Goal: Task Accomplishment & Management: Manage account settings

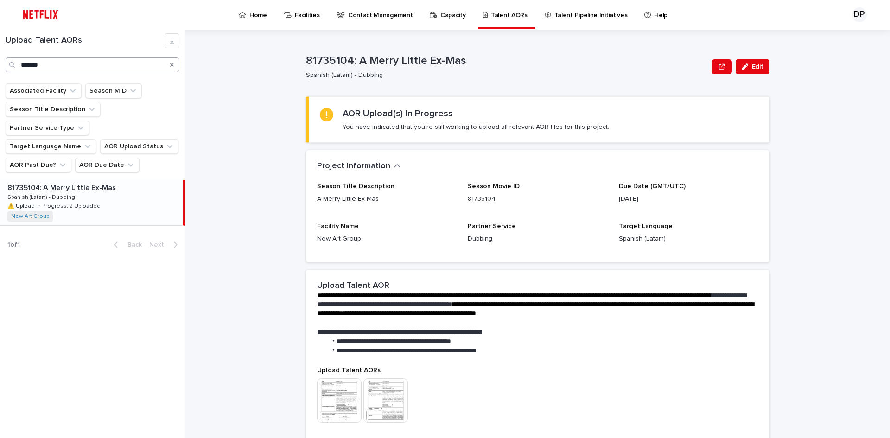
click at [173, 68] on button "Search" at bounding box center [172, 65] width 4 height 15
click at [132, 68] on input "Search" at bounding box center [93, 65] width 174 height 15
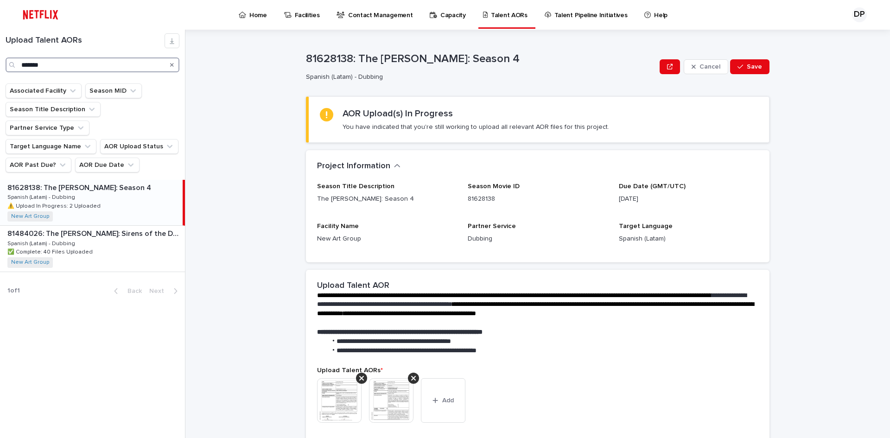
type input "*******"
click at [168, 65] on div "Search" at bounding box center [172, 65] width 15 height 15
click at [173, 65] on icon "Search" at bounding box center [172, 65] width 4 height 4
click at [154, 65] on input "*******" at bounding box center [93, 65] width 174 height 15
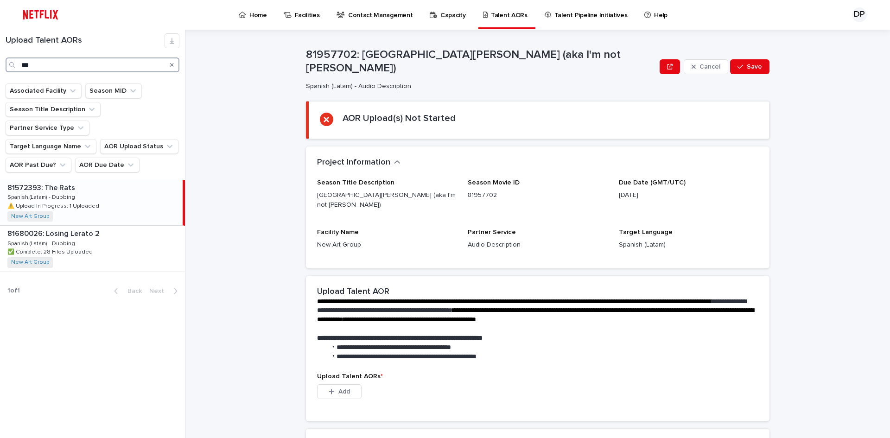
type input "***"
click at [145, 184] on div "81572393: The Rats 81572393: The Rats Spanish (Latam) - Dubbing Spanish (Latam)…" at bounding box center [91, 202] width 183 height 45
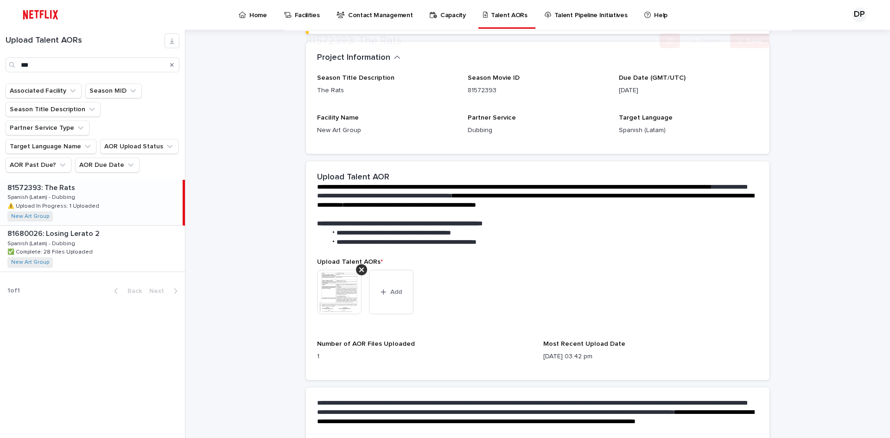
scroll to position [154, 0]
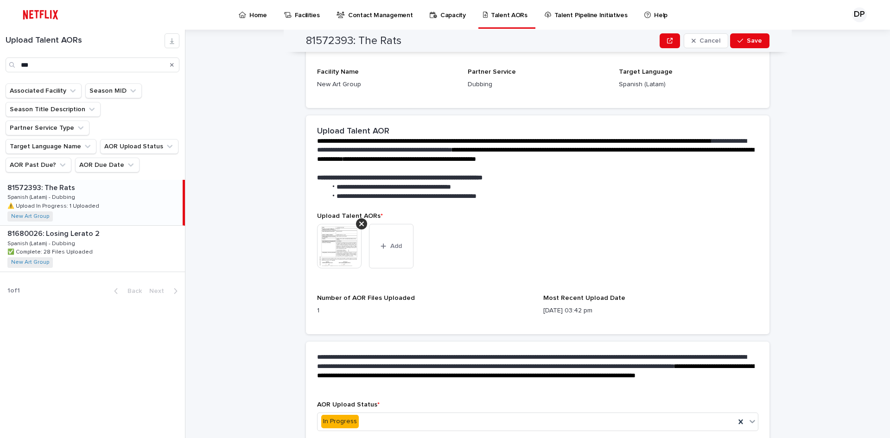
click at [336, 240] on img at bounding box center [339, 246] width 45 height 45
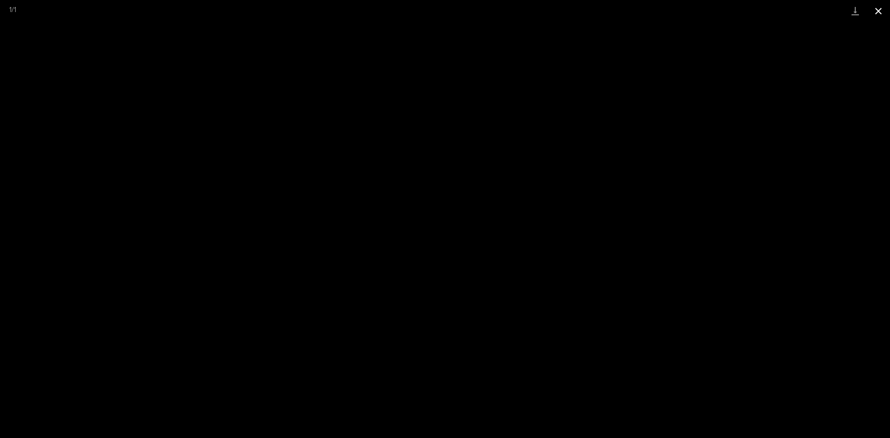
click at [881, 17] on button "Close gallery" at bounding box center [878, 11] width 23 height 22
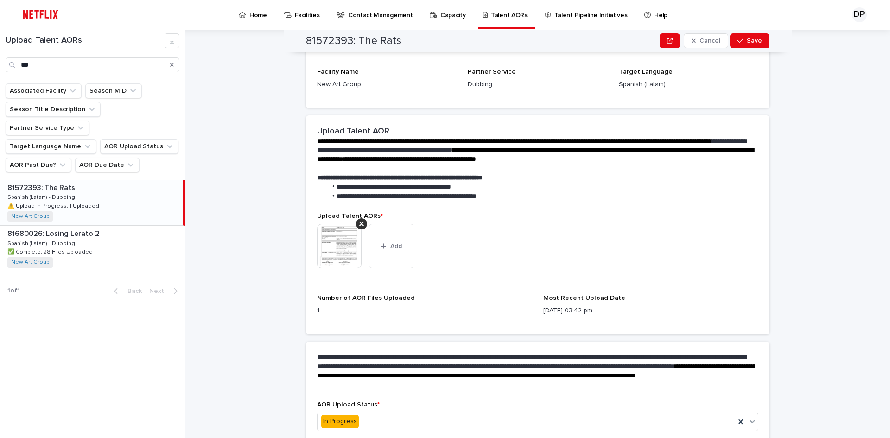
click at [173, 68] on button "Search" at bounding box center [172, 65] width 4 height 15
click at [126, 70] on input "***" at bounding box center [93, 65] width 174 height 15
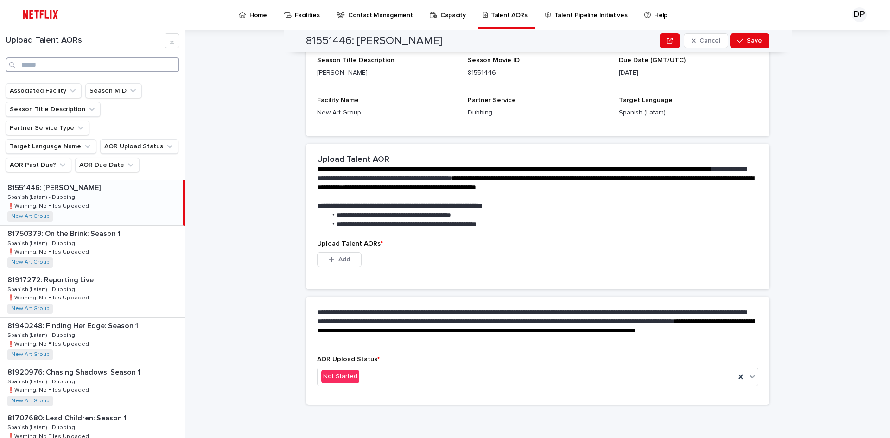
scroll to position [118, 0]
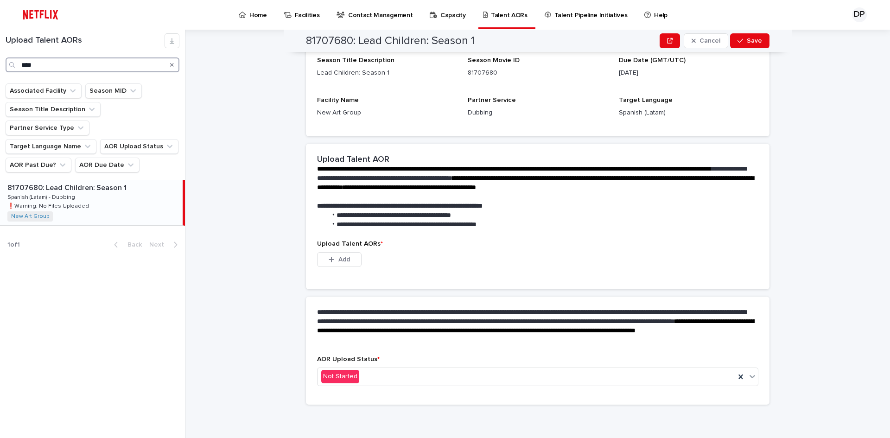
type input "****"
click at [106, 184] on div "81707680: Lead Children: Season 1 81707680: Lead Children: Season 1 Spanish (La…" at bounding box center [91, 202] width 183 height 45
click at [421, 372] on div "Not Started" at bounding box center [527, 376] width 418 height 15
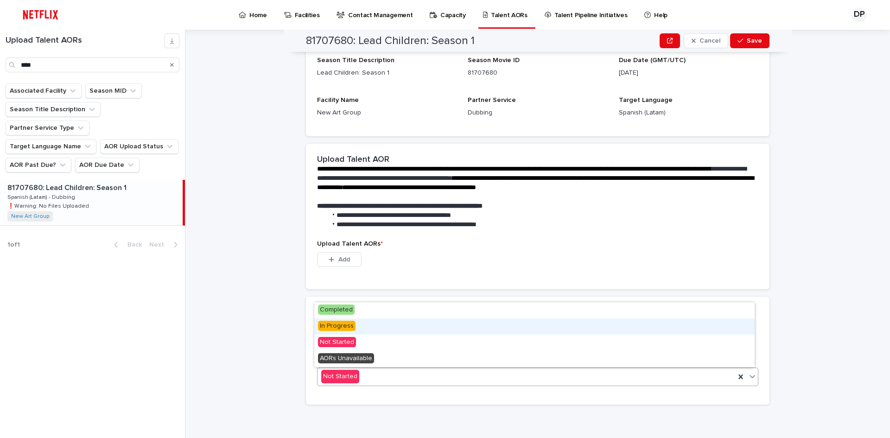
click at [335, 327] on span "In Progress" at bounding box center [337, 326] width 38 height 10
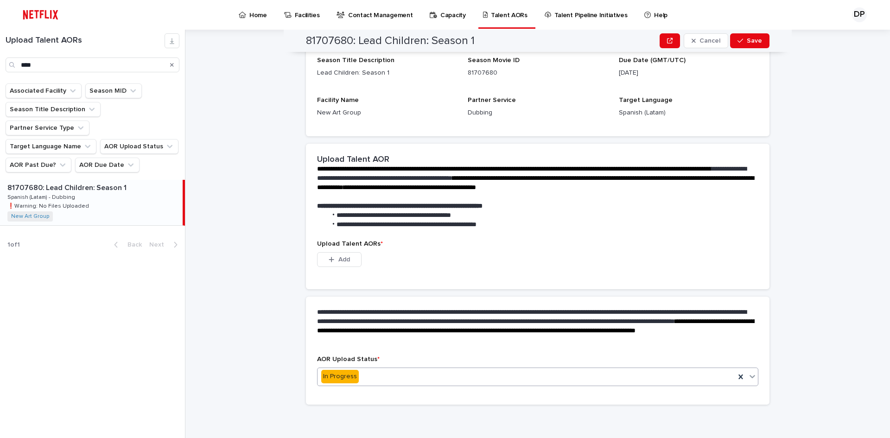
scroll to position [72, 0]
click at [349, 259] on button "Add" at bounding box center [339, 259] width 45 height 15
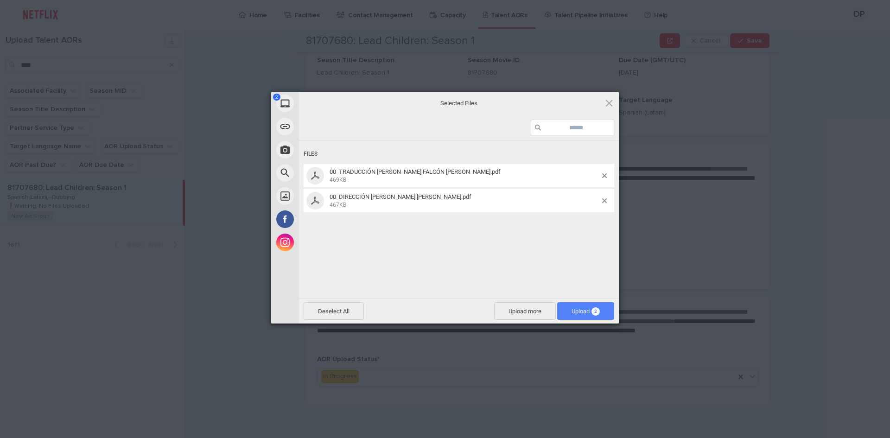
click at [602, 302] on span "Upload 2" at bounding box center [585, 311] width 57 height 18
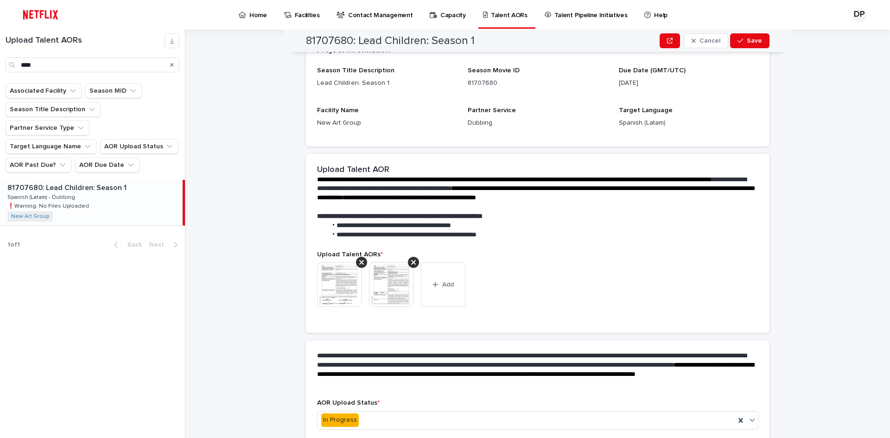
scroll to position [0, 0]
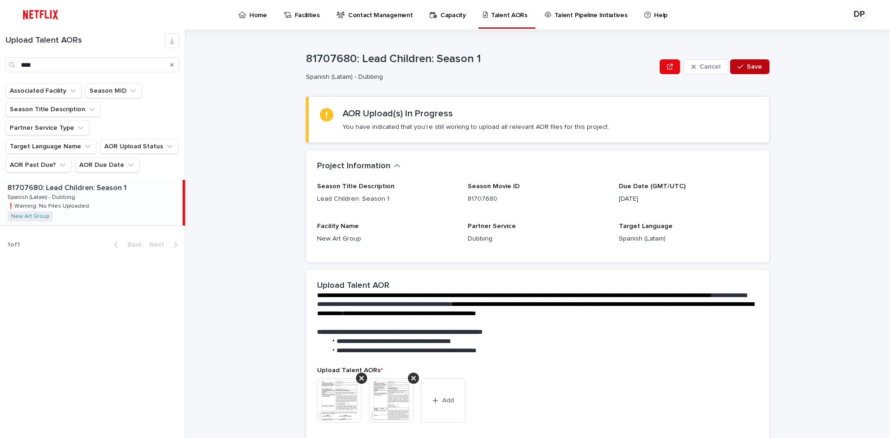
click at [757, 73] on button "Save" at bounding box center [749, 66] width 39 height 15
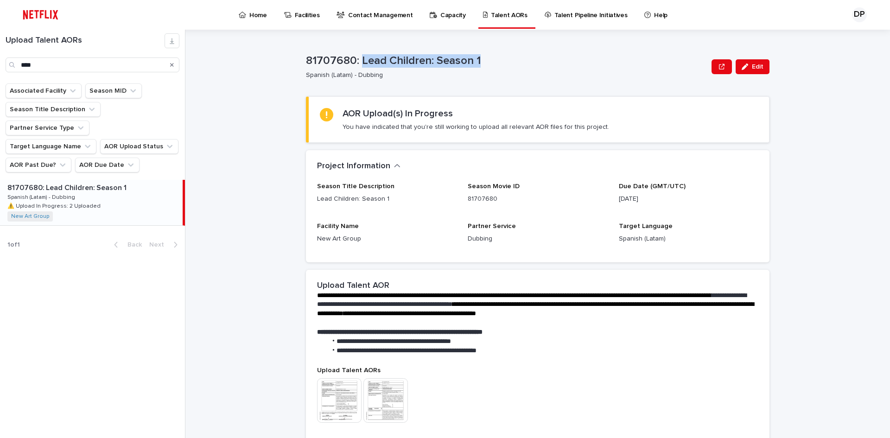
drag, startPoint x: 359, startPoint y: 60, endPoint x: 512, endPoint y: 62, distance: 152.6
click at [512, 62] on p "81707680: Lead Children: Season 1" at bounding box center [507, 60] width 402 height 13
copy p "Lead Children: Season 1"
click at [515, 154] on div "Project Information •••" at bounding box center [538, 166] width 464 height 32
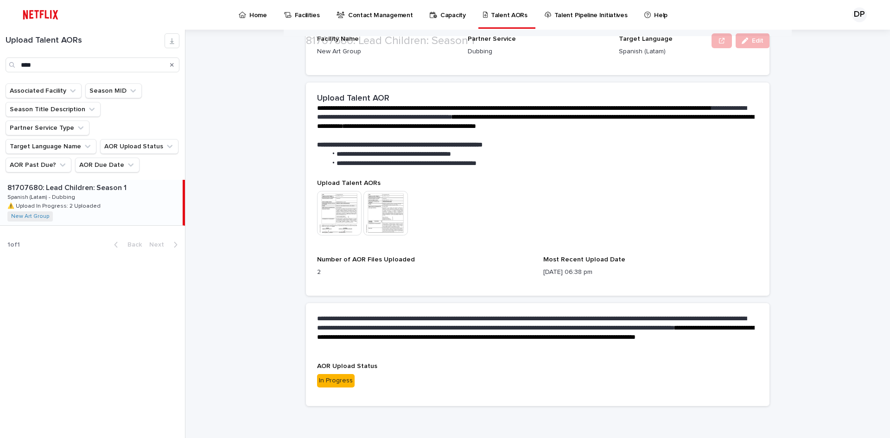
scroll to position [189, 0]
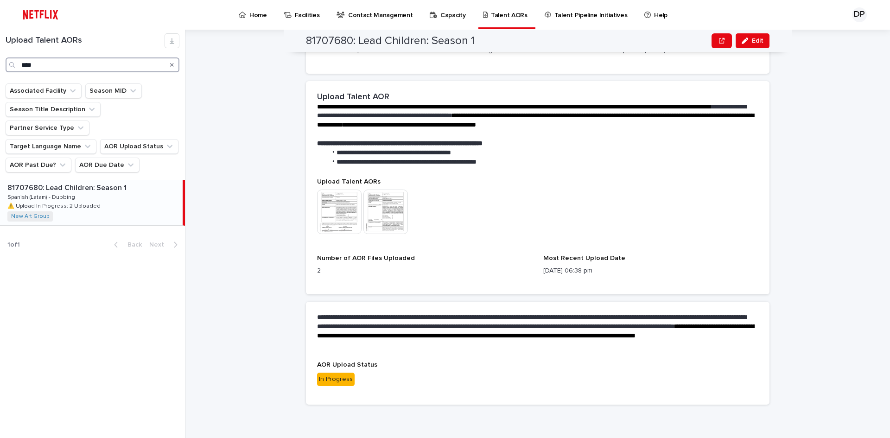
click at [117, 71] on input "****" at bounding box center [93, 65] width 174 height 15
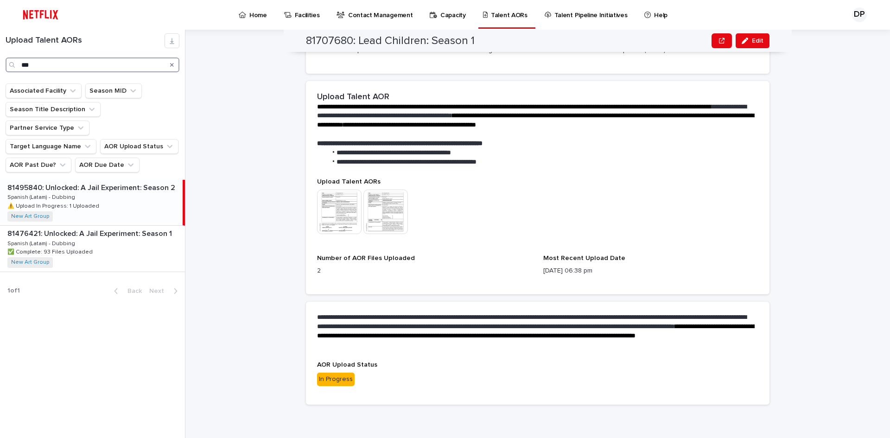
type input "***"
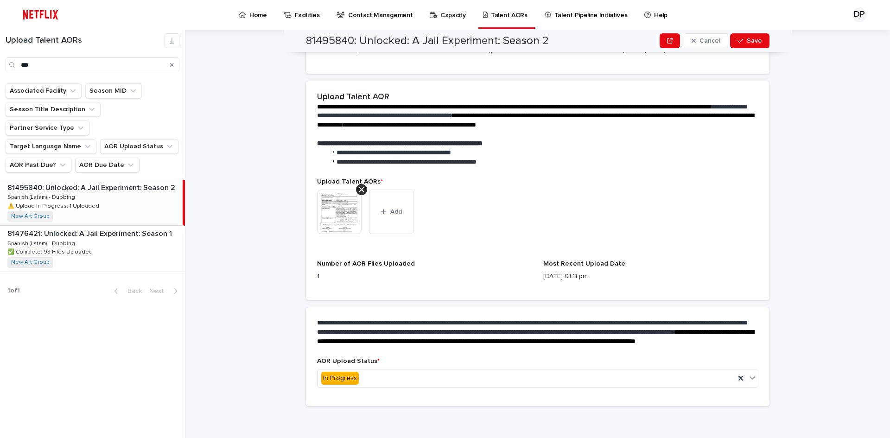
click at [108, 183] on div "81495840: Unlocked: A Jail Experiment: Season 2 81495840: Unlocked: A Jail Expe…" at bounding box center [91, 202] width 183 height 45
click at [401, 217] on button "Add" at bounding box center [391, 212] width 45 height 45
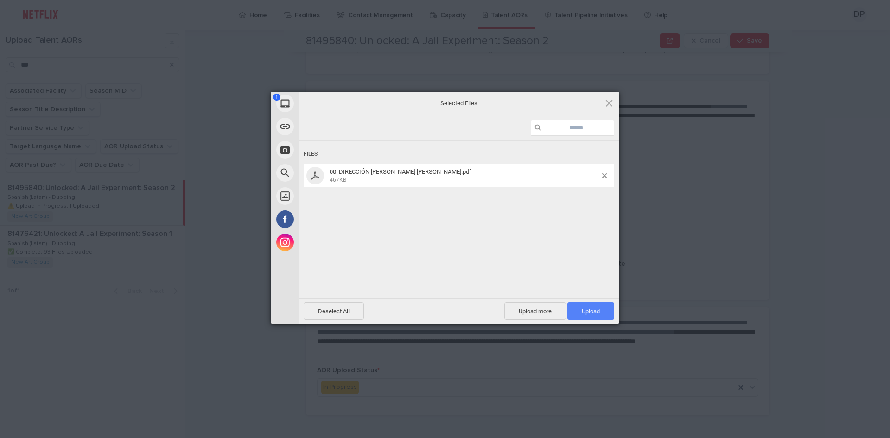
click at [595, 313] on span "Upload 1" at bounding box center [591, 311] width 18 height 7
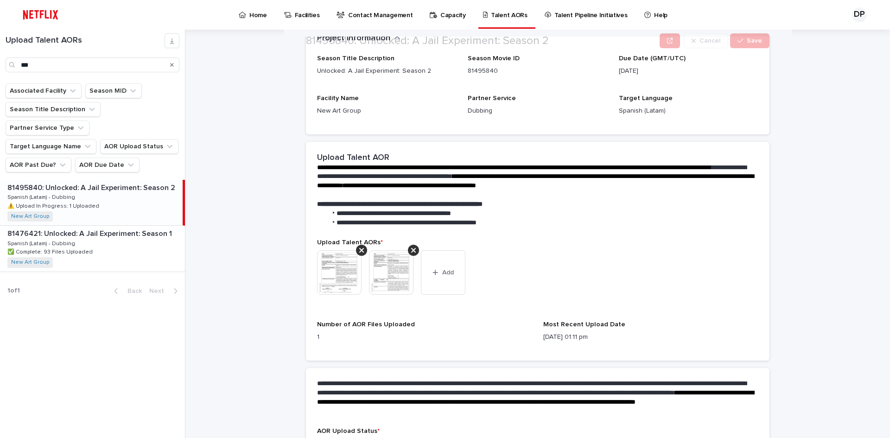
scroll to position [199, 0]
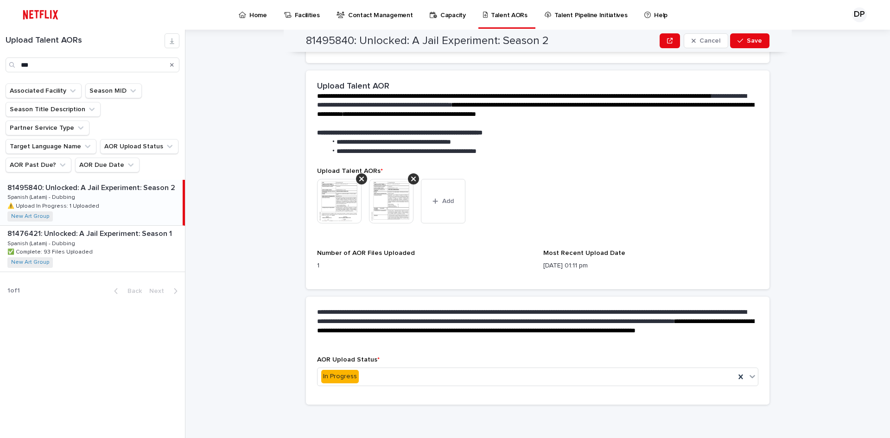
click at [337, 212] on img at bounding box center [339, 201] width 45 height 45
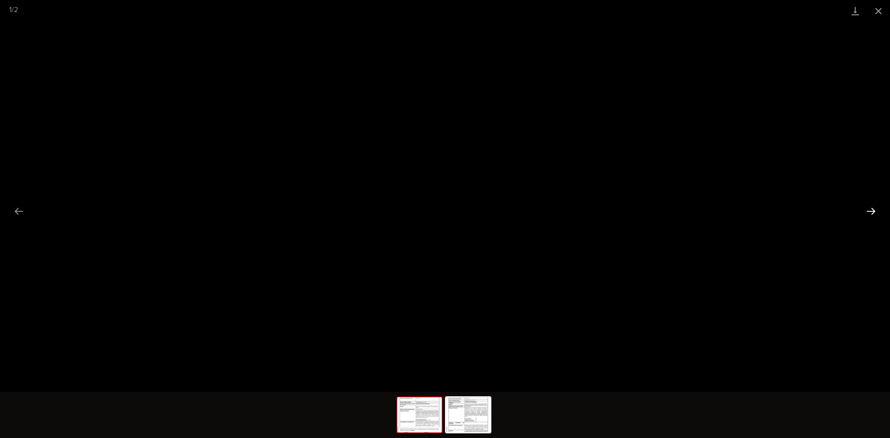
click at [865, 216] on button "Next slide" at bounding box center [871, 211] width 19 height 18
click at [881, 10] on button "Close gallery" at bounding box center [878, 11] width 23 height 22
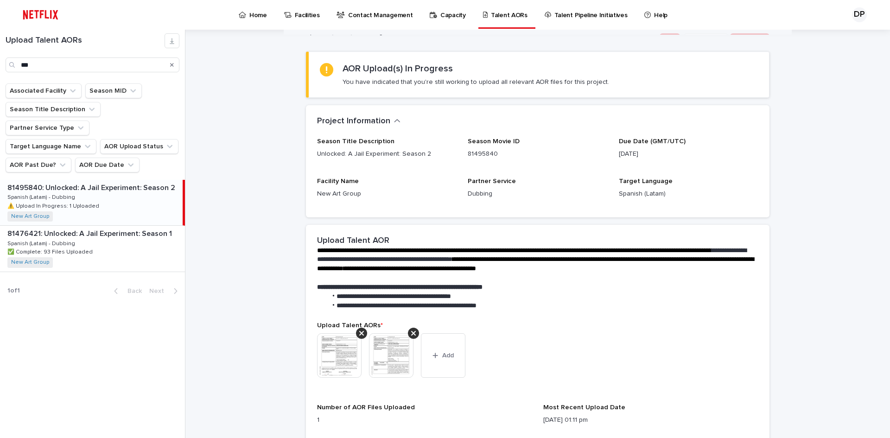
scroll to position [0, 0]
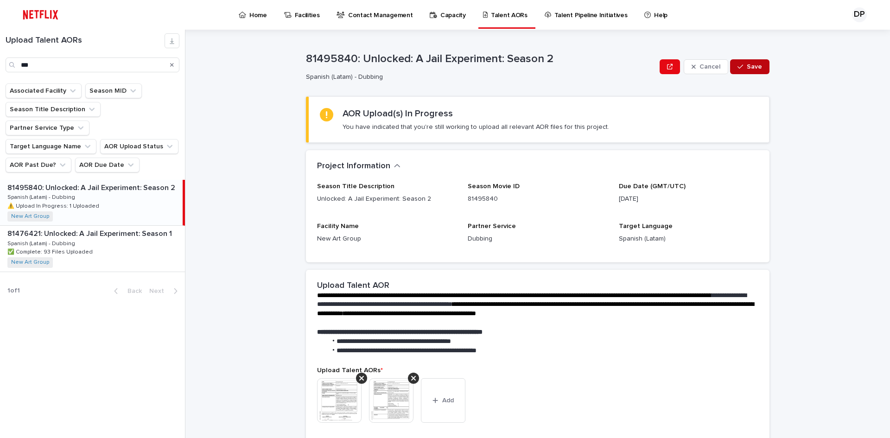
click at [745, 60] on button "Save" at bounding box center [749, 66] width 39 height 15
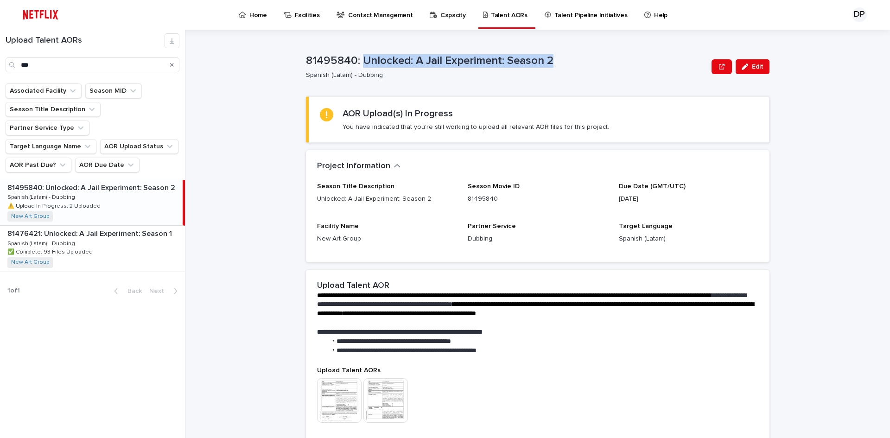
drag, startPoint x: 362, startPoint y: 63, endPoint x: 553, endPoint y: 59, distance: 191.6
click at [553, 59] on p "81495840: Unlocked: A Jail Experiment: Season 2" at bounding box center [507, 60] width 402 height 13
copy p "Unlocked: A Jail Experiment: Season 2"
click at [565, 81] on div "81495840: Unlocked: A Jail Experiment: Season 2 Spanish (Latam) - Dubbing Edit" at bounding box center [538, 66] width 464 height 37
click at [74, 65] on input "***" at bounding box center [93, 65] width 174 height 15
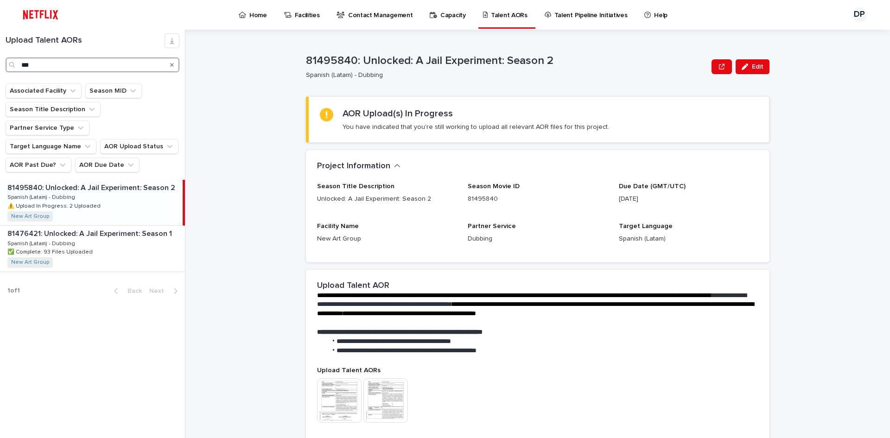
click at [74, 65] on input "***" at bounding box center [93, 65] width 174 height 15
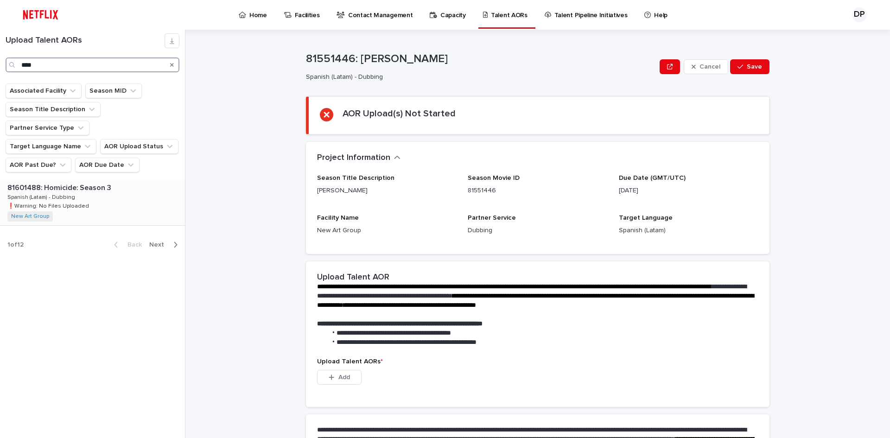
type input "****"
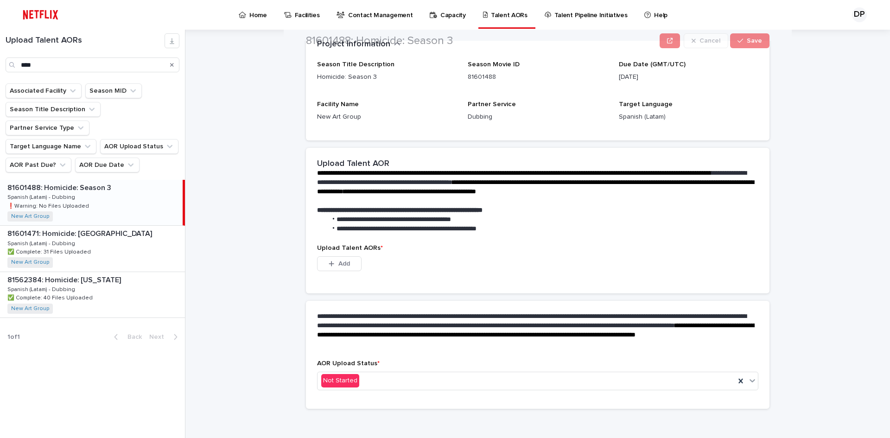
scroll to position [118, 0]
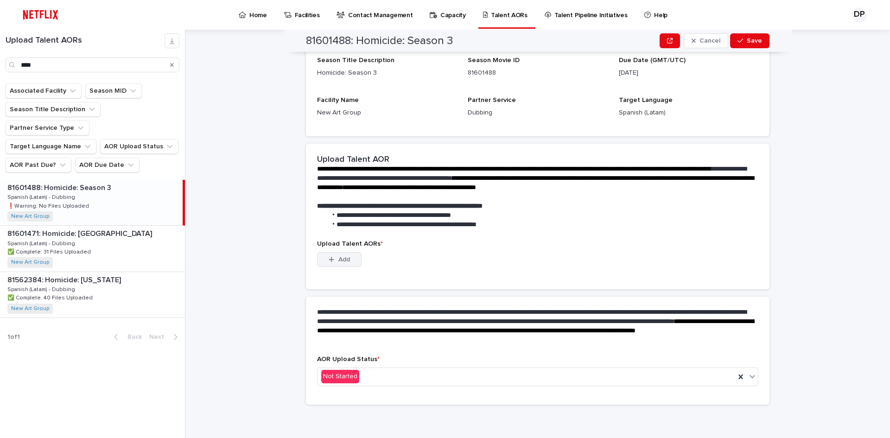
click at [330, 264] on button "Add" at bounding box center [339, 259] width 45 height 15
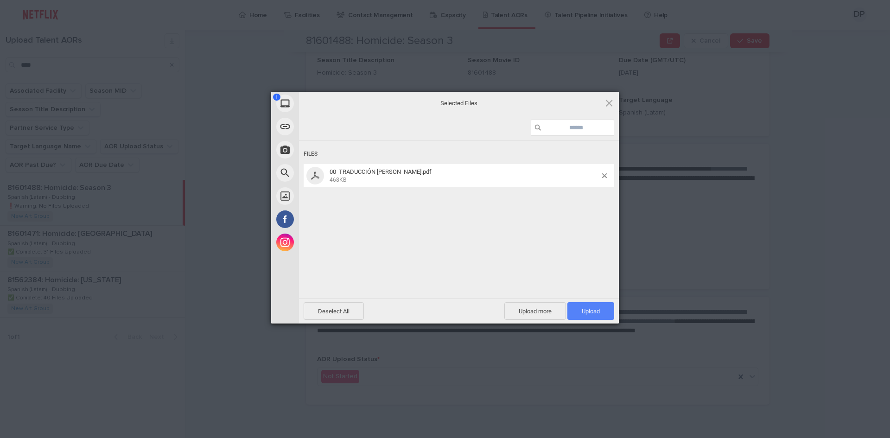
click at [584, 309] on span "Upload 1" at bounding box center [591, 311] width 18 height 7
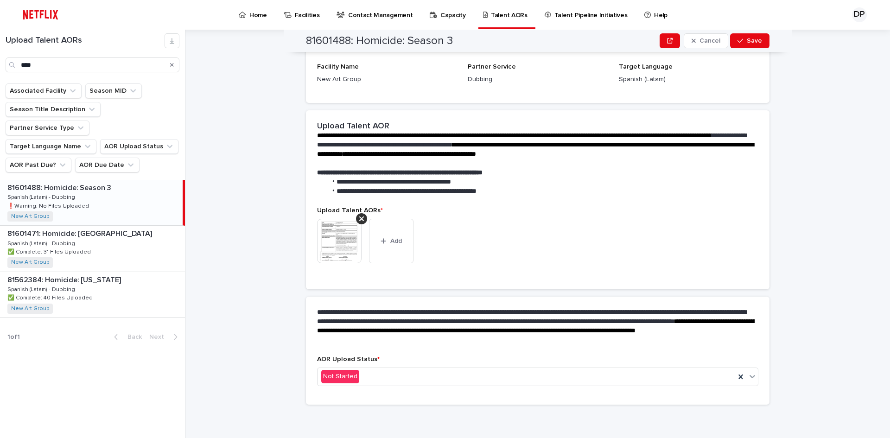
scroll to position [106, 0]
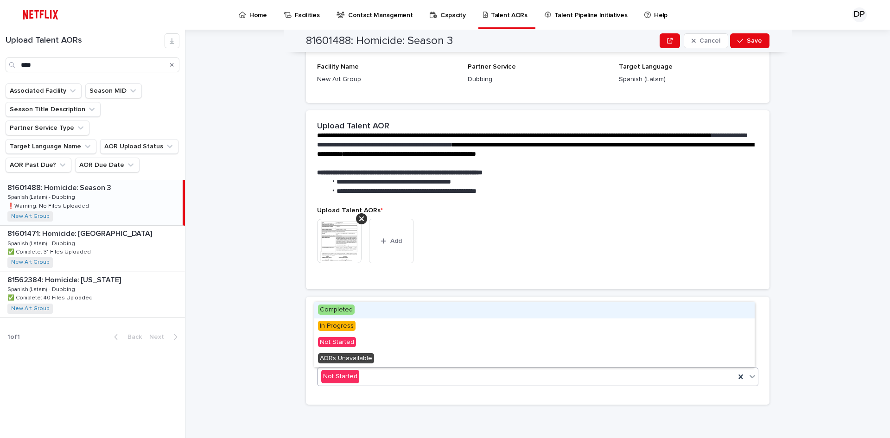
click at [377, 376] on div "Not Started" at bounding box center [527, 376] width 418 height 15
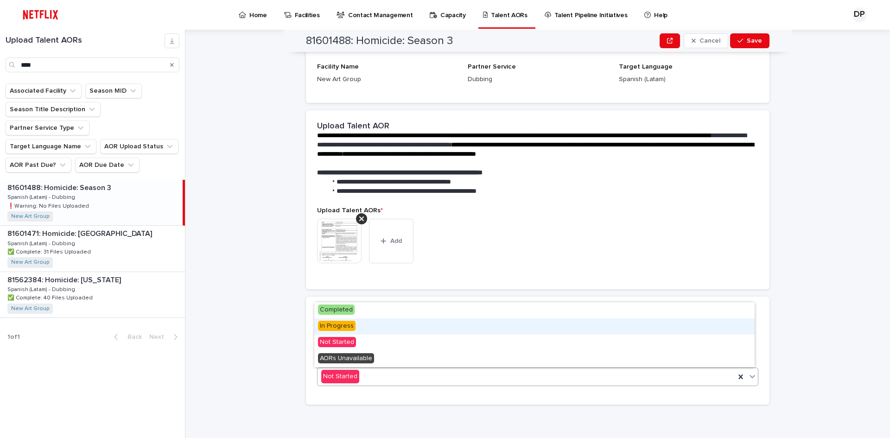
click at [334, 332] on div "In Progress" at bounding box center [534, 327] width 441 height 16
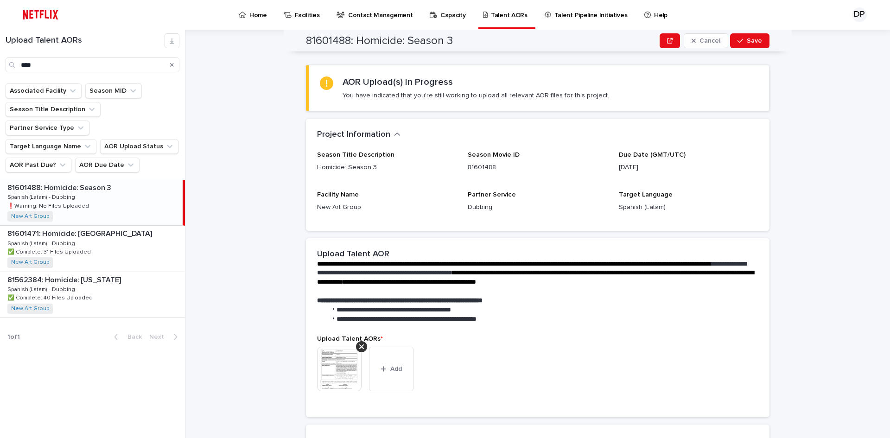
scroll to position [0, 0]
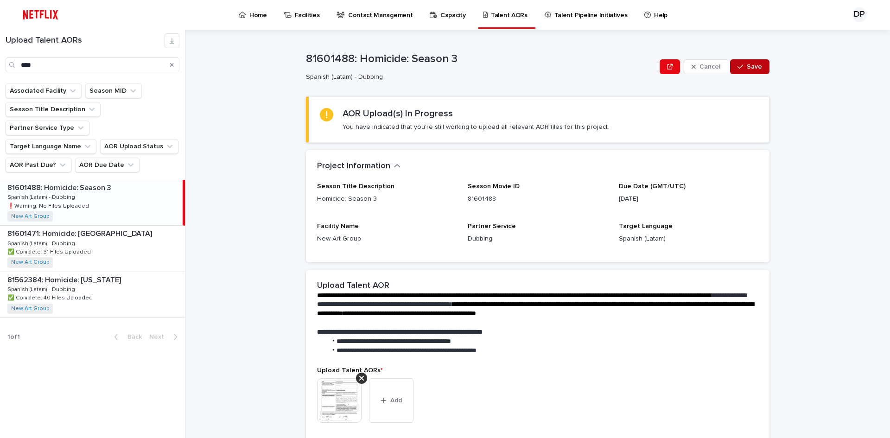
click at [755, 64] on span "Save" at bounding box center [754, 67] width 15 height 6
click at [171, 66] on icon "Search" at bounding box center [172, 65] width 4 height 4
click at [141, 68] on input "****" at bounding box center [93, 65] width 174 height 15
type input "***"
click at [121, 272] on div "81769467: Badly in Love: Season 1 81769467: Badly in Love: Season 1 Spanish (La…" at bounding box center [92, 294] width 185 height 45
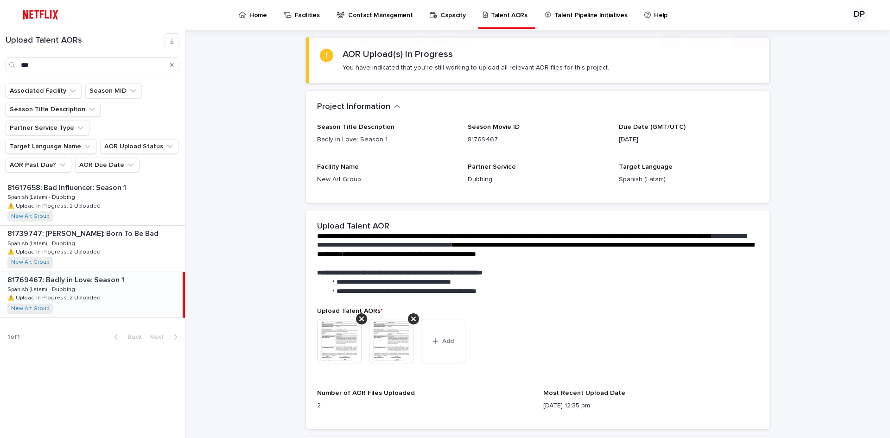
scroll to position [77, 0]
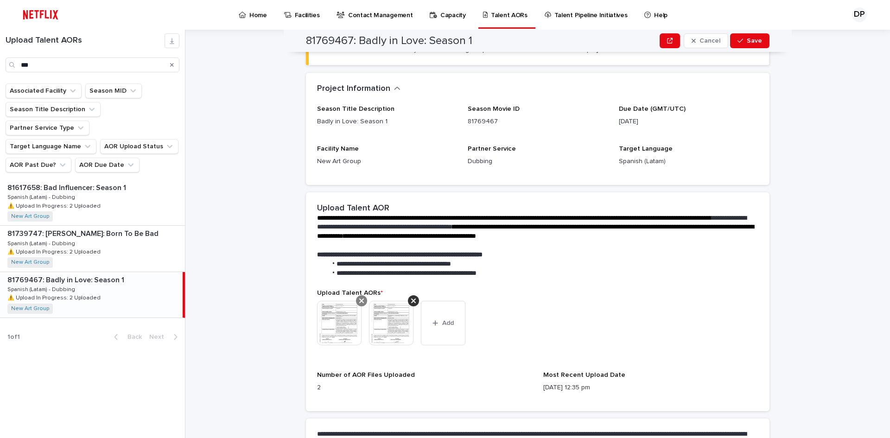
click at [359, 300] on icon at bounding box center [361, 300] width 5 height 7
click at [359, 300] on icon at bounding box center [361, 301] width 5 height 5
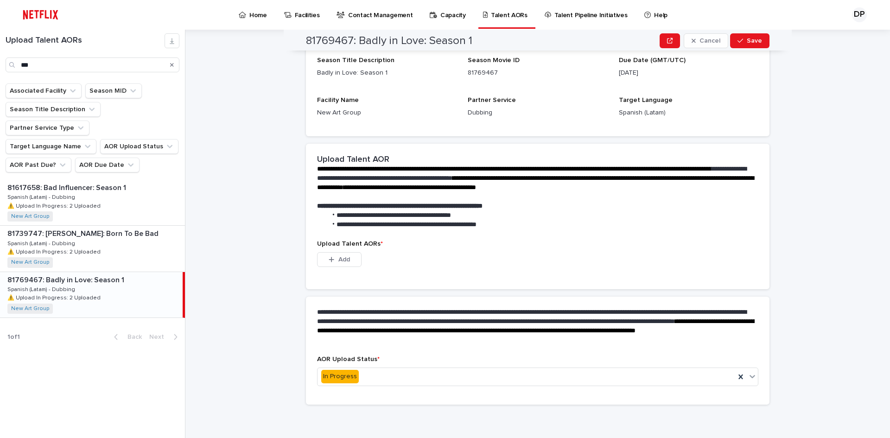
scroll to position [72, 0]
click at [346, 256] on span "Add" at bounding box center [345, 259] width 12 height 6
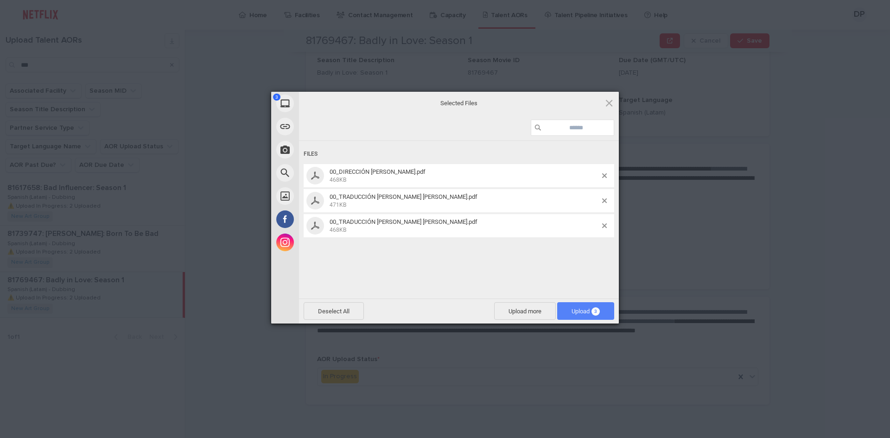
click at [587, 314] on span "Upload 3" at bounding box center [586, 311] width 28 height 7
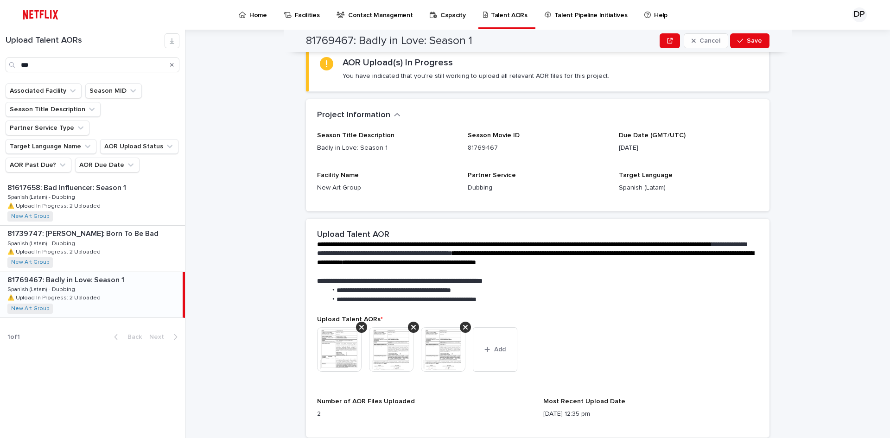
scroll to position [0, 0]
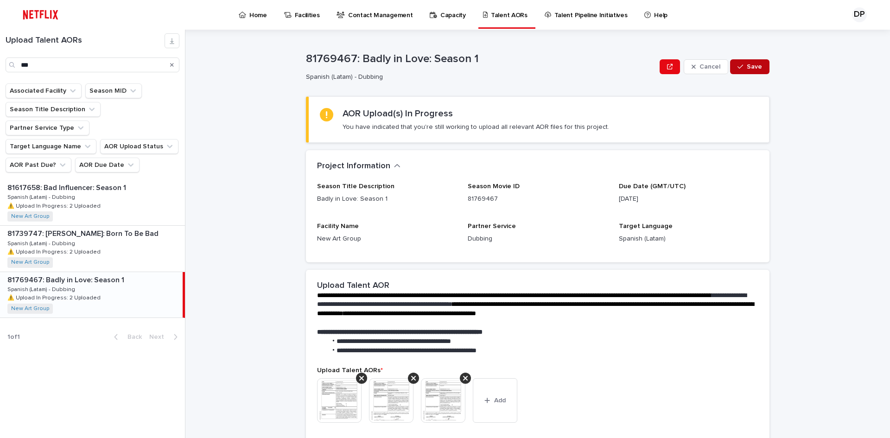
click at [756, 69] on span "Save" at bounding box center [754, 67] width 15 height 6
click at [173, 65] on icon "Search" at bounding box center [172, 65] width 4 height 4
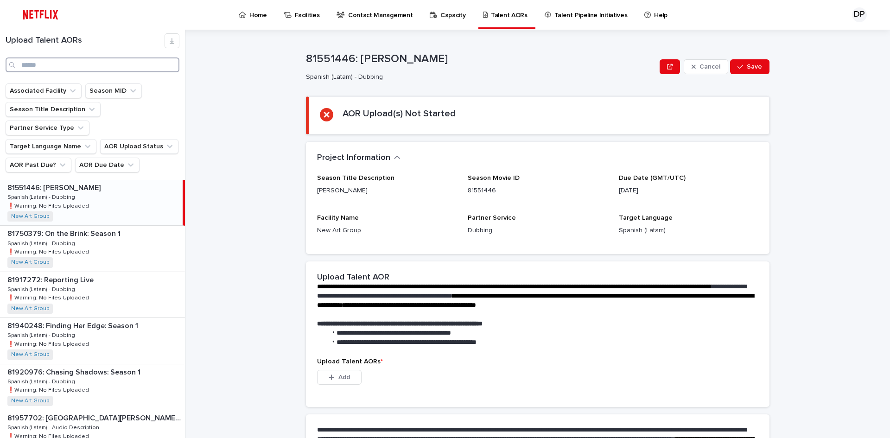
click at [43, 72] on input "Search" at bounding box center [93, 65] width 174 height 15
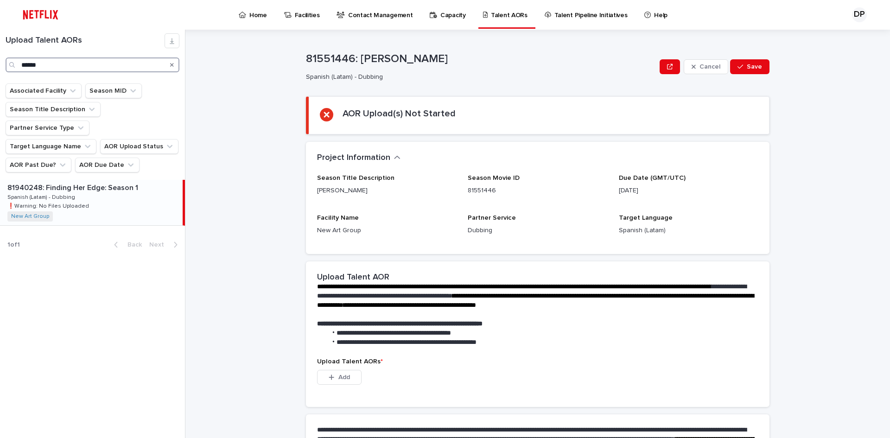
type input "******"
click at [109, 180] on div "81940248: Finding Her Edge: Season 1 81940248: Finding Her Edge: Season 1 Spani…" at bounding box center [91, 202] width 183 height 45
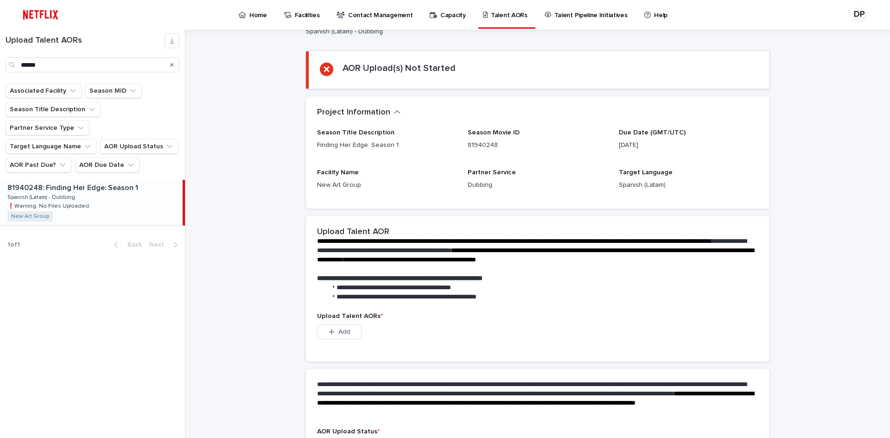
scroll to position [118, 0]
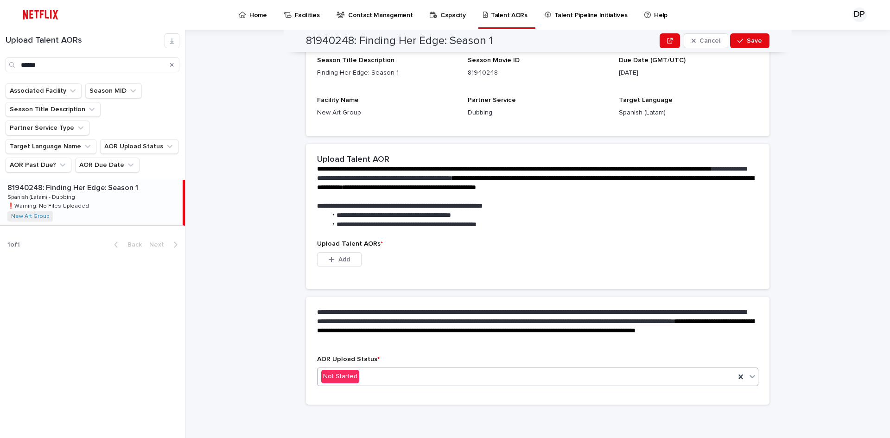
click at [358, 371] on div "Not Started" at bounding box center [527, 376] width 418 height 15
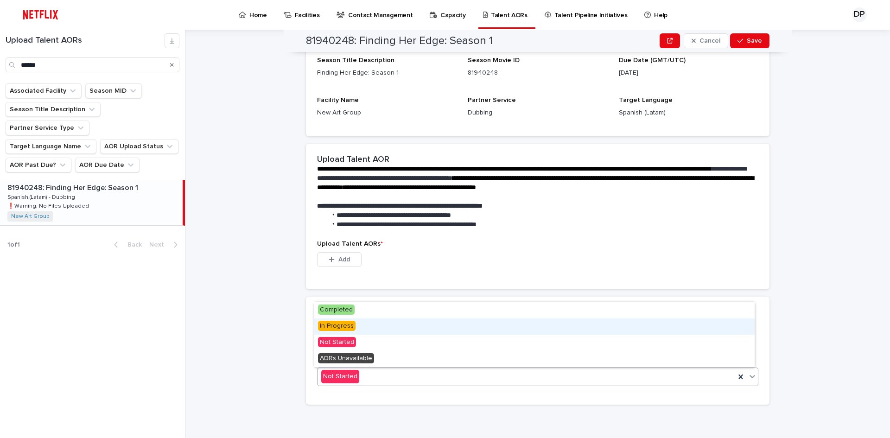
click at [336, 331] on div "In Progress" at bounding box center [534, 327] width 441 height 16
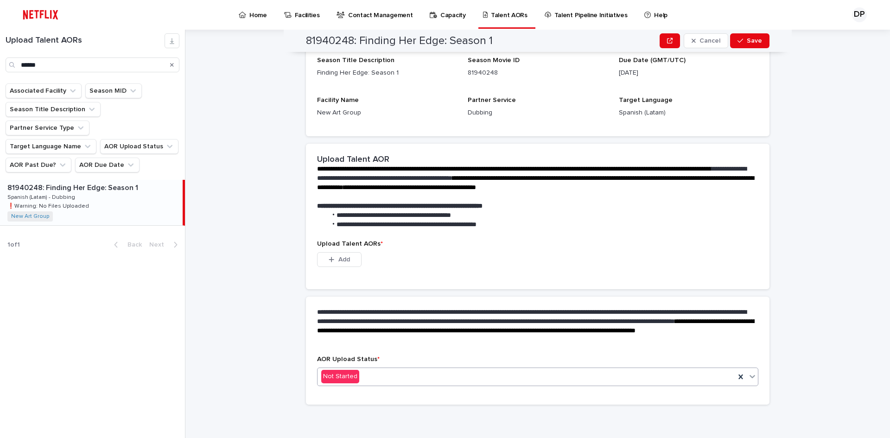
scroll to position [72, 0]
click at [346, 263] on button "Add" at bounding box center [339, 259] width 45 height 15
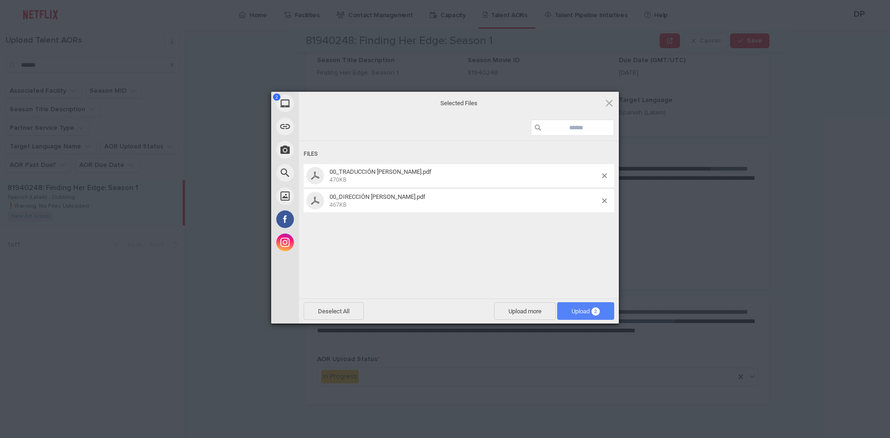
click at [572, 306] on span "Upload 2" at bounding box center [585, 311] width 57 height 18
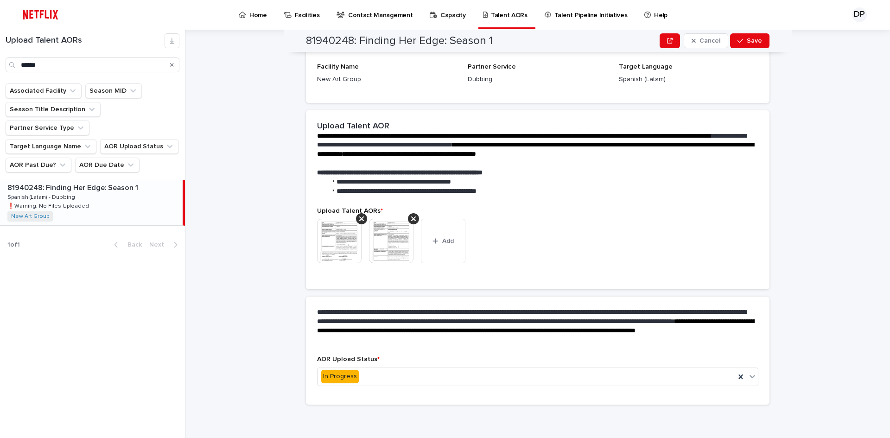
scroll to position [0, 0]
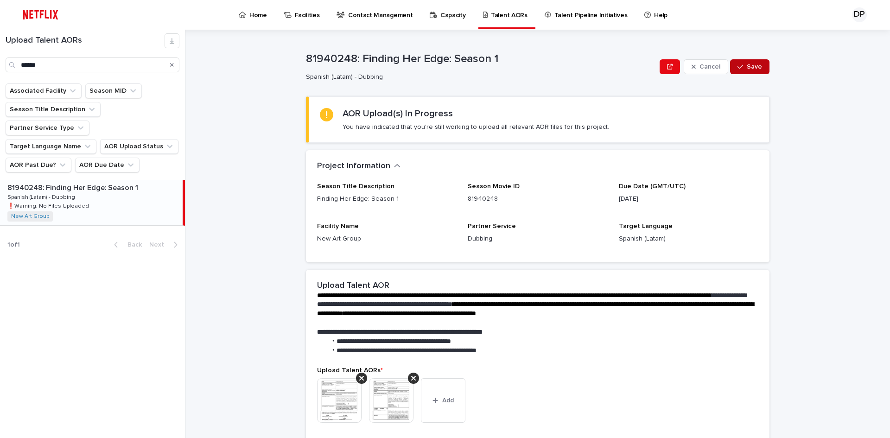
click at [752, 68] on span "Save" at bounding box center [754, 67] width 15 height 6
click at [326, 56] on p "81940248: Finding Her Edge: Season 1" at bounding box center [507, 60] width 402 height 13
copy p "81940248"
click at [527, 176] on div "Project Information •••" at bounding box center [538, 166] width 464 height 32
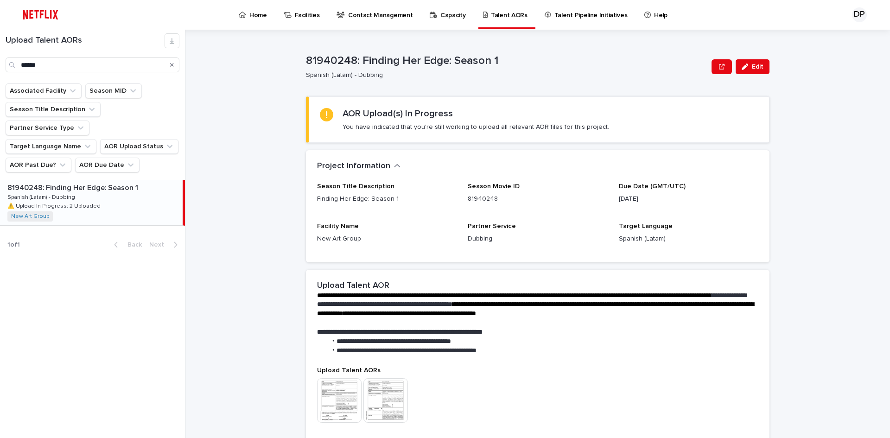
click at [103, 186] on div "81940248: Finding Her Edge: Season 1 81940248: Finding Her Edge: Season 1 Spani…" at bounding box center [91, 202] width 183 height 45
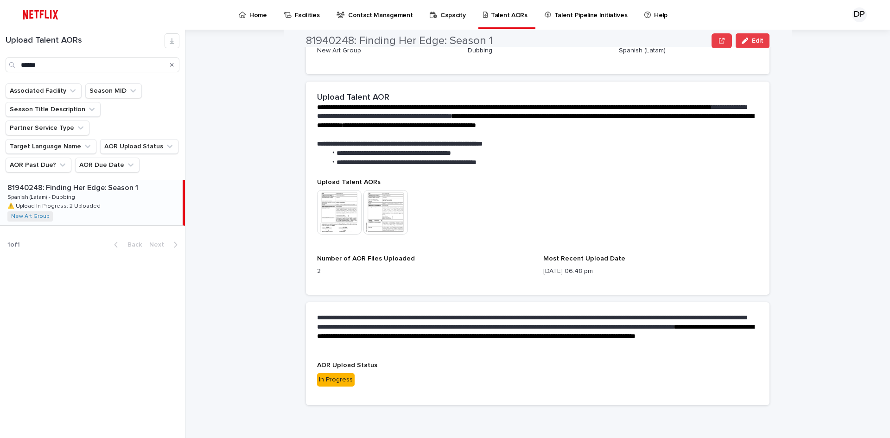
scroll to position [189, 0]
click at [343, 230] on img at bounding box center [339, 212] width 45 height 45
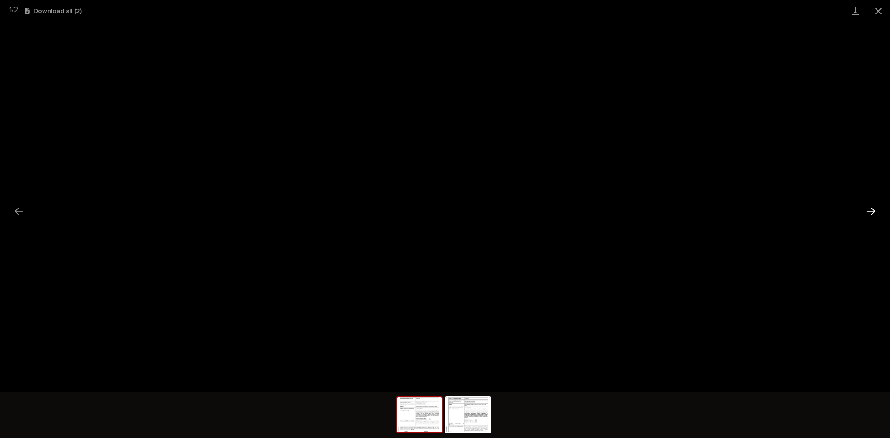
click at [864, 213] on button "Next slide" at bounding box center [871, 211] width 19 height 18
click at [881, 6] on button "Close gallery" at bounding box center [878, 11] width 23 height 22
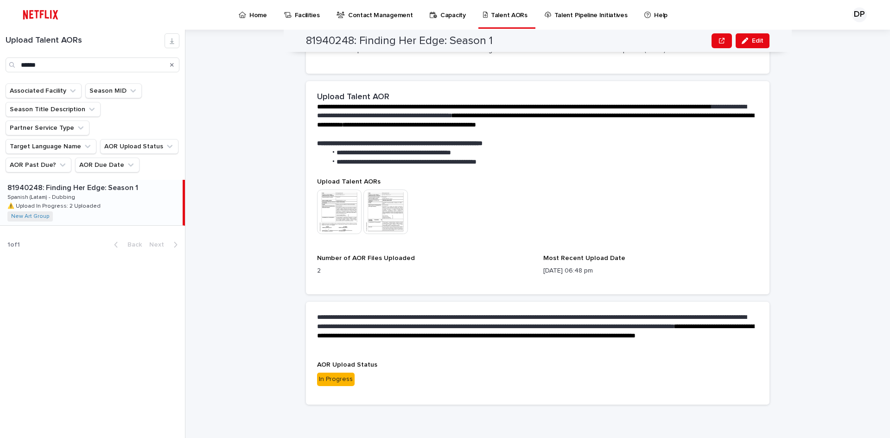
scroll to position [0, 0]
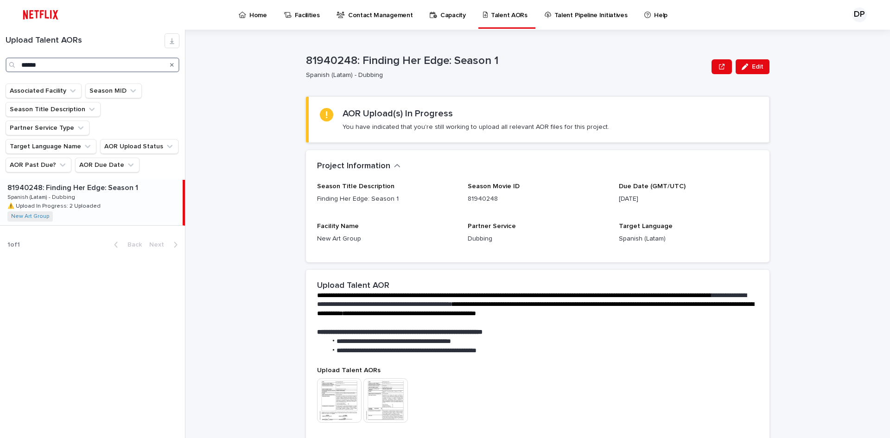
click at [116, 66] on input "******" at bounding box center [93, 65] width 174 height 15
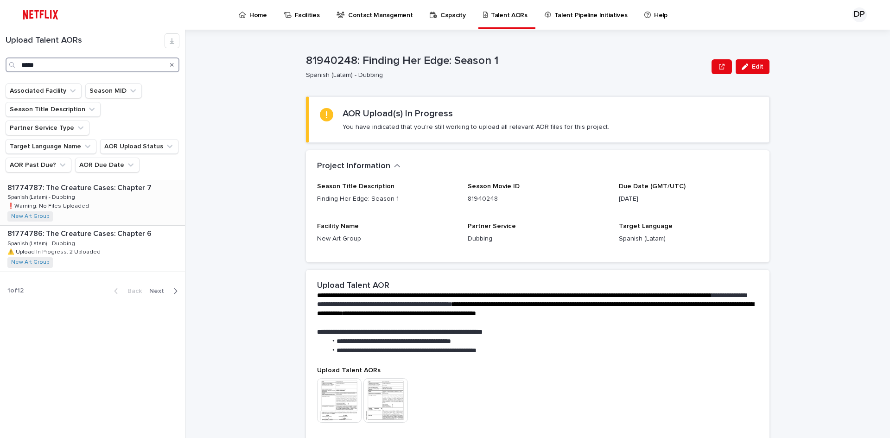
type input "*****"
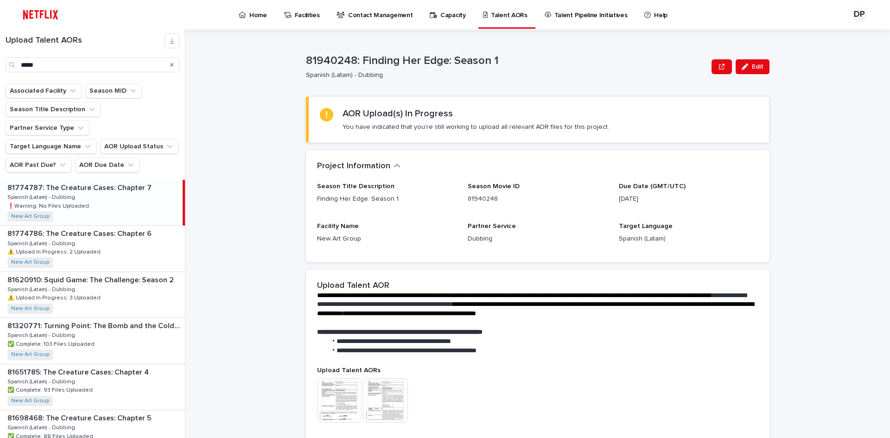
click at [119, 189] on div "81774787: The Creature Cases: Chapter 7 81774787: The Creature Cases: Chapter 7…" at bounding box center [91, 202] width 183 height 45
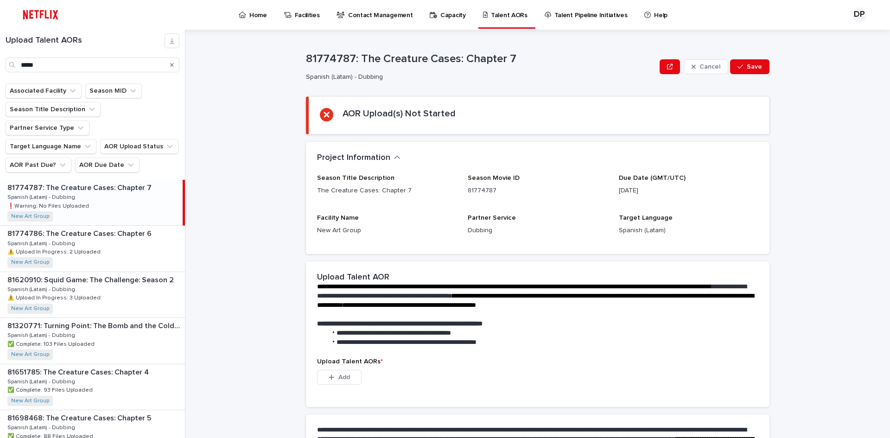
scroll to position [118, 0]
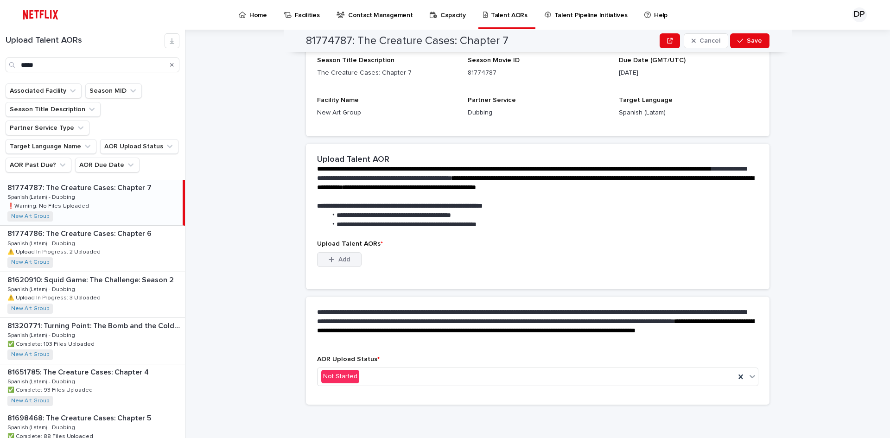
click at [345, 264] on button "Add" at bounding box center [339, 259] width 45 height 15
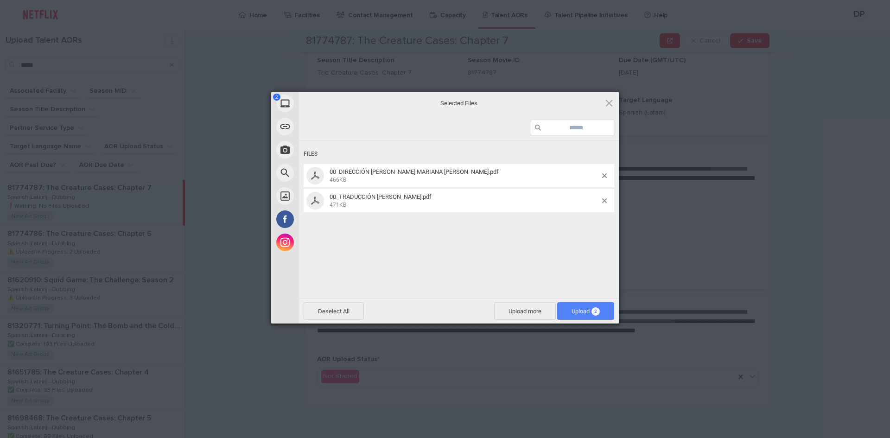
click at [612, 308] on span "Upload 2" at bounding box center [585, 311] width 57 height 18
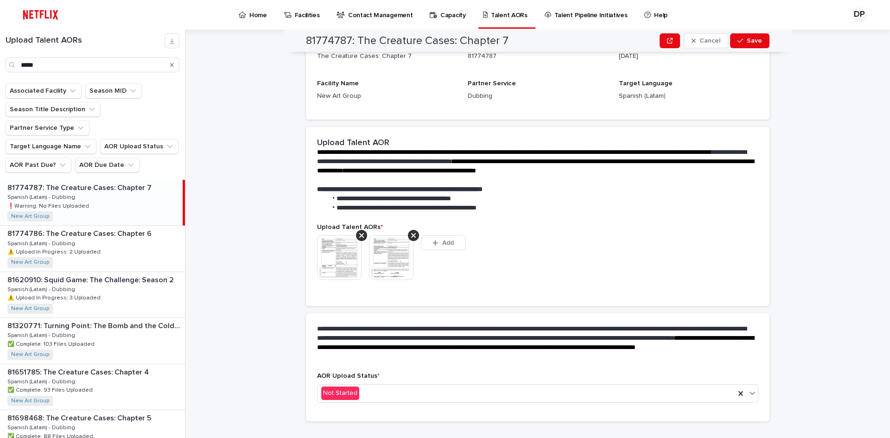
scroll to position [106, 0]
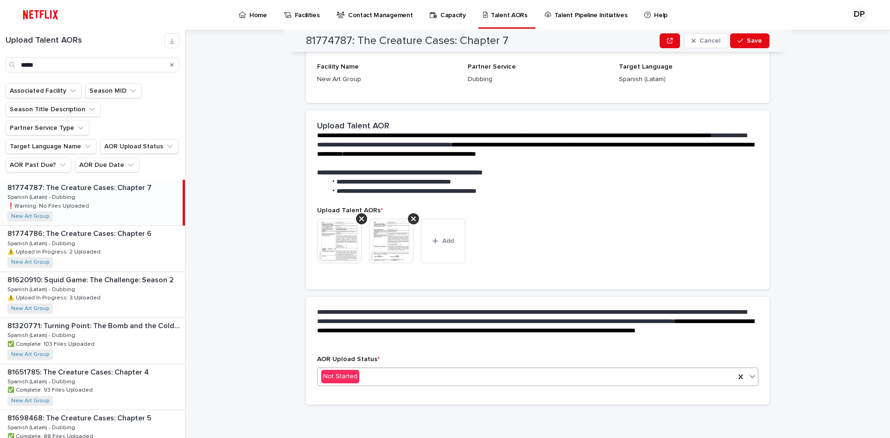
click at [421, 383] on div "Not Started" at bounding box center [527, 376] width 418 height 15
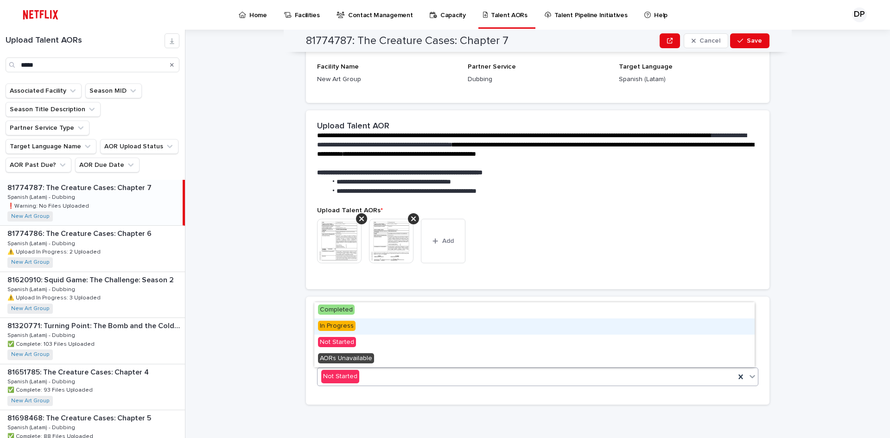
click at [333, 328] on span "In Progress" at bounding box center [337, 326] width 38 height 10
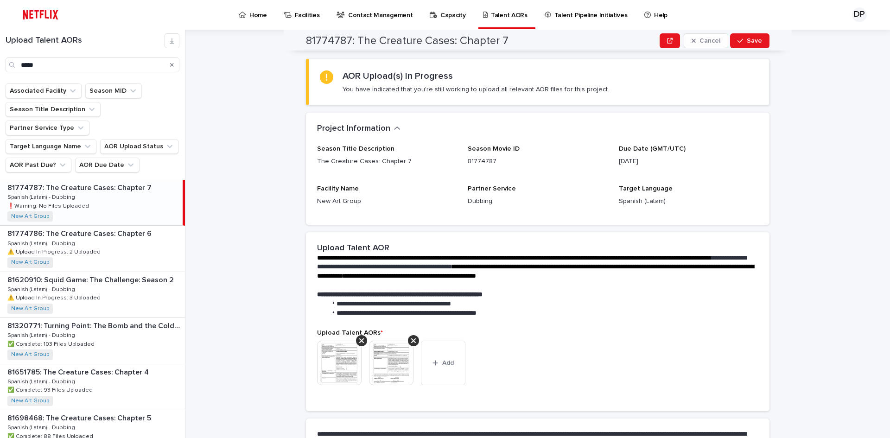
scroll to position [0, 0]
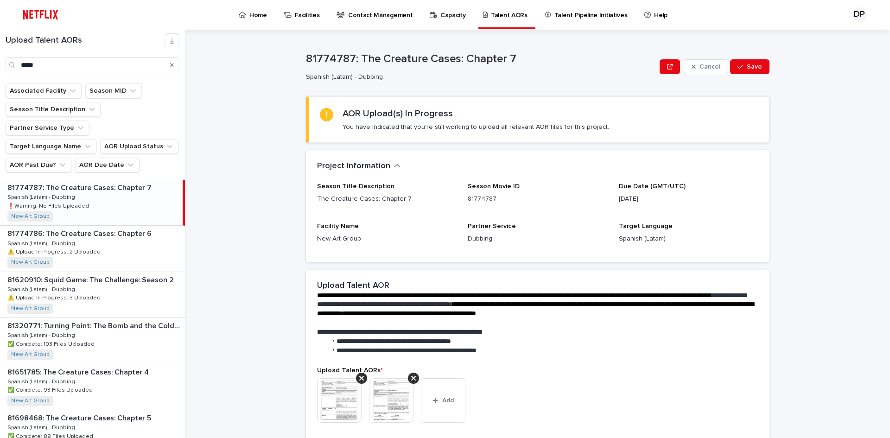
click at [752, 58] on div "Cancel Save" at bounding box center [715, 66] width 110 height 37
click at [752, 63] on button "Save" at bounding box center [749, 66] width 39 height 15
drag, startPoint x: 302, startPoint y: 60, endPoint x: 348, endPoint y: 60, distance: 45.9
click at [348, 60] on p "81774787: The Creature Cases: Chapter 7" at bounding box center [507, 60] width 402 height 13
copy p "81774787"
